Goal: Information Seeking & Learning: Learn about a topic

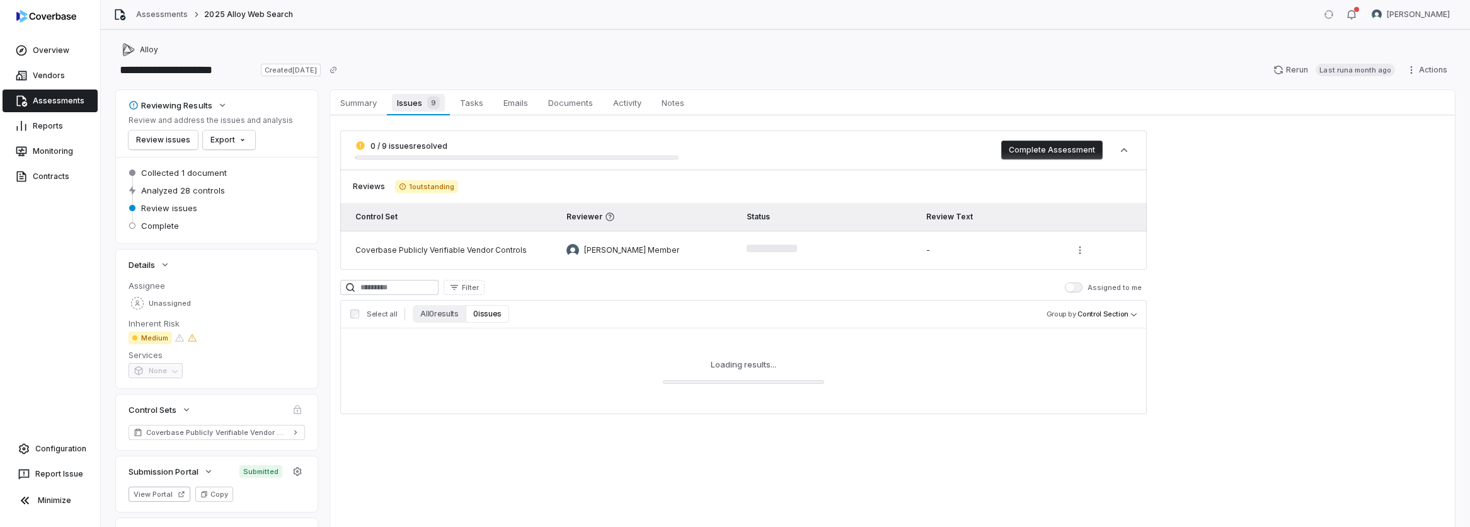
click at [415, 111] on span "Issues 9" at bounding box center [418, 103] width 52 height 18
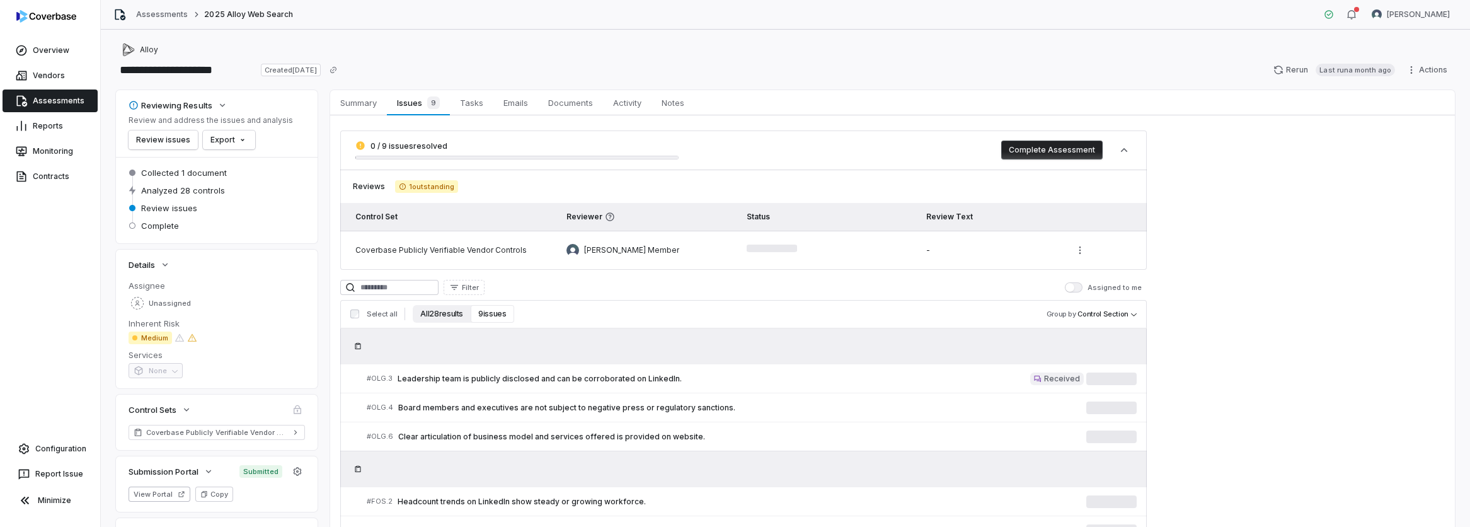
click at [435, 310] on button "All 28 results" at bounding box center [442, 314] width 58 height 18
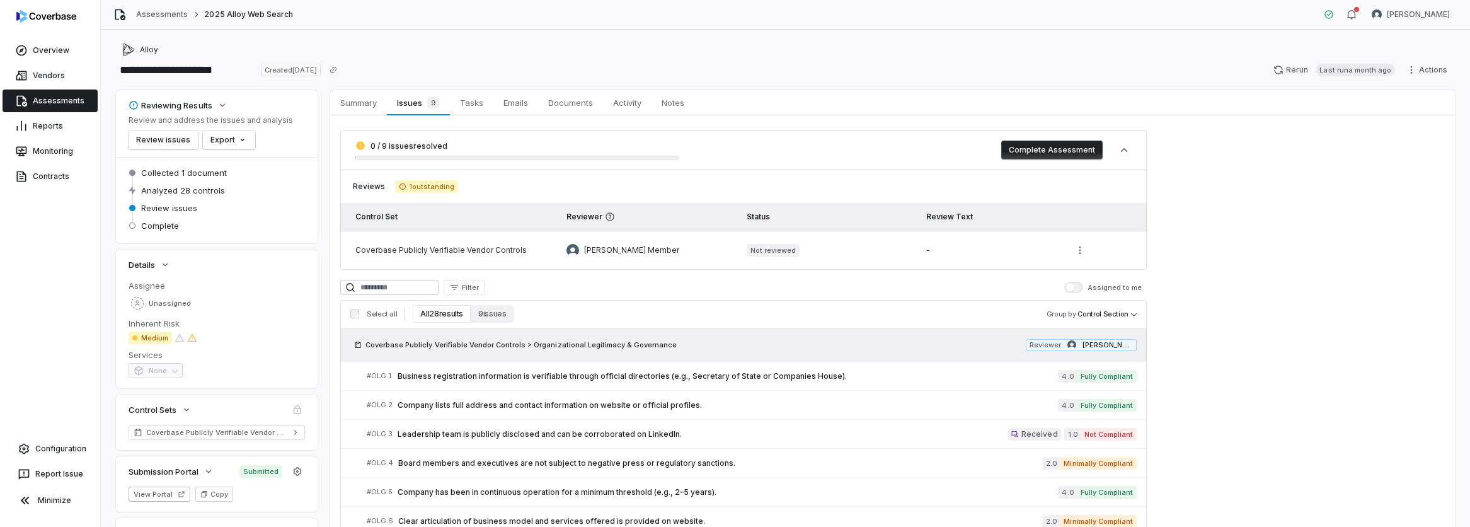
click at [436, 314] on button "All 28 results" at bounding box center [442, 314] width 58 height 18
click at [438, 311] on button "All 28 results" at bounding box center [442, 314] width 58 height 18
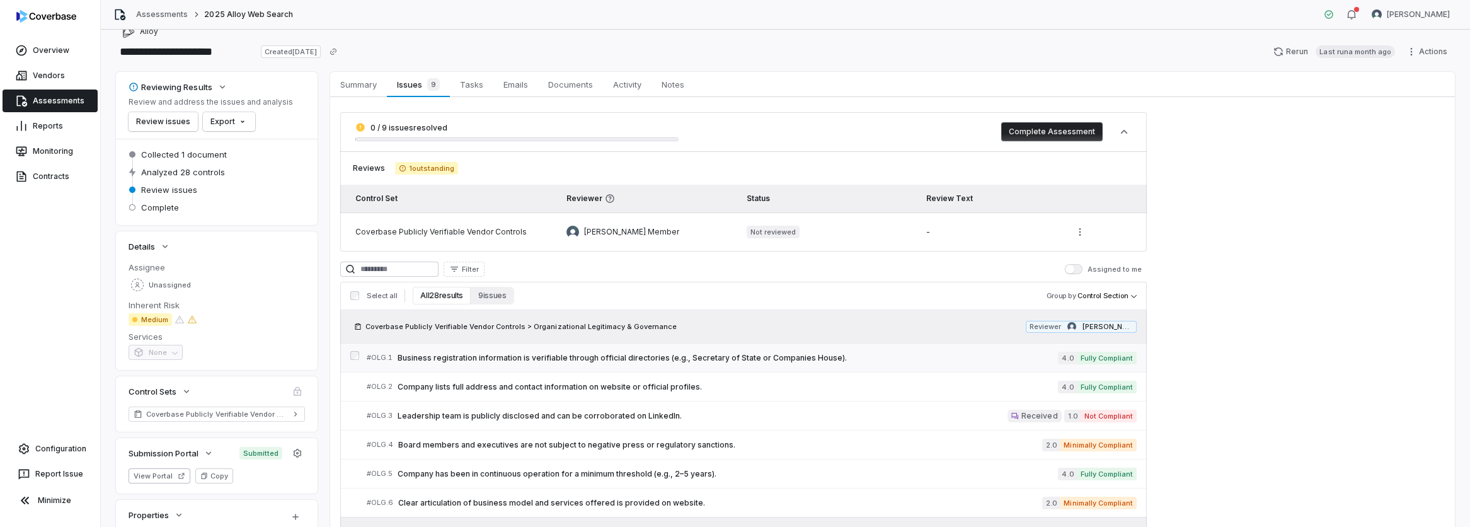
scroll to position [21, 0]
click at [548, 354] on span "Business registration information is verifiable through official directories (e…" at bounding box center [728, 355] width 660 height 10
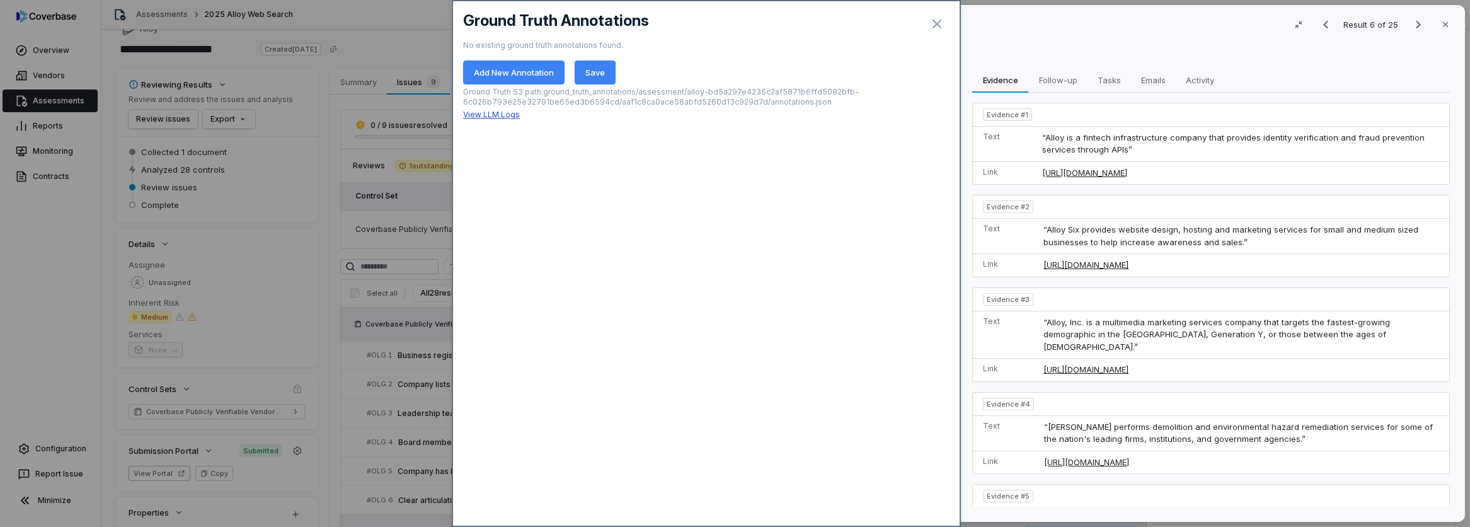
click at [495, 118] on link "View LLM Logs" at bounding box center [491, 114] width 57 height 9
